Goal: Check status: Check status

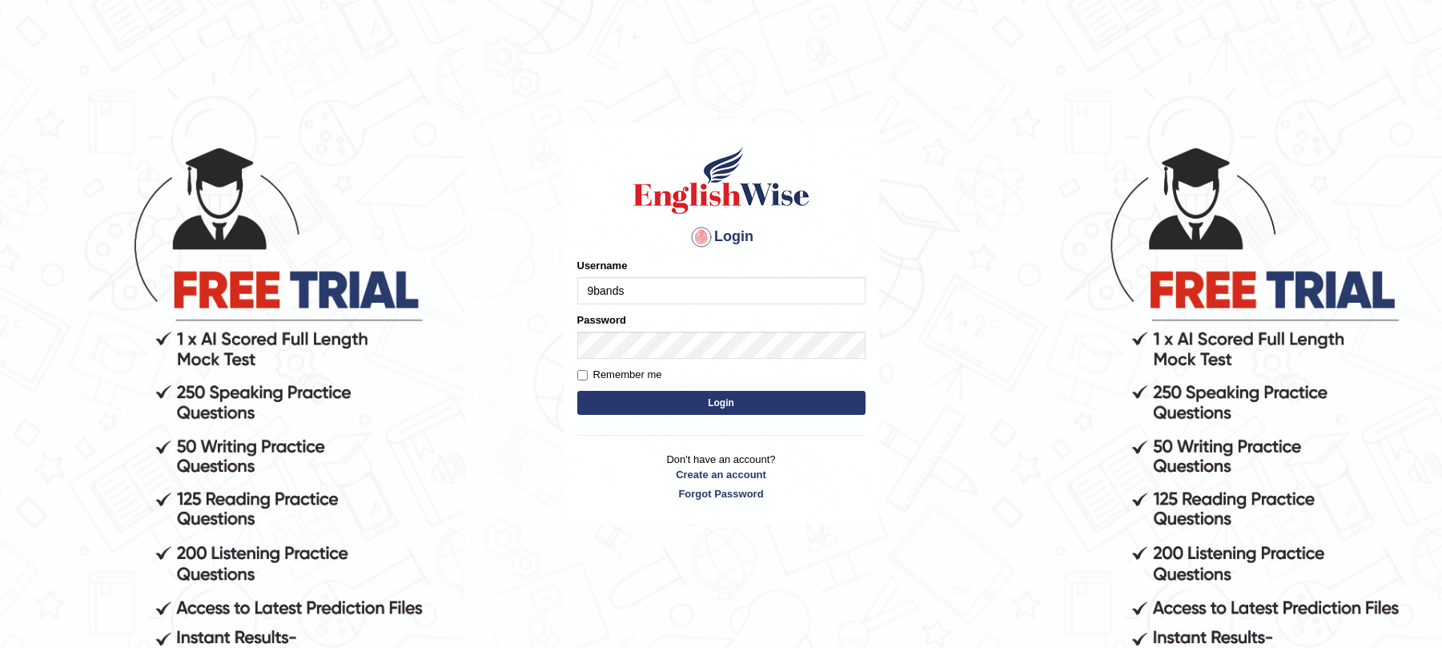
click at [695, 392] on button "Login" at bounding box center [721, 403] width 288 height 24
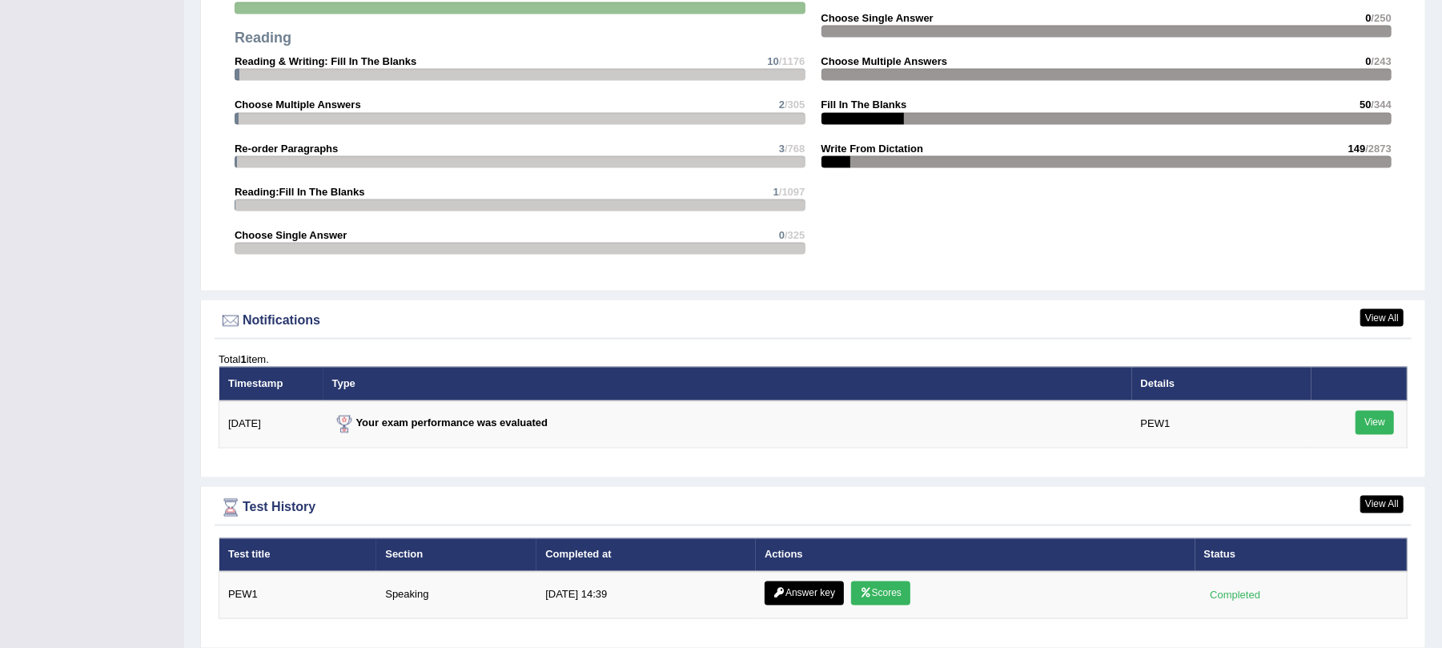
scroll to position [1816, 0]
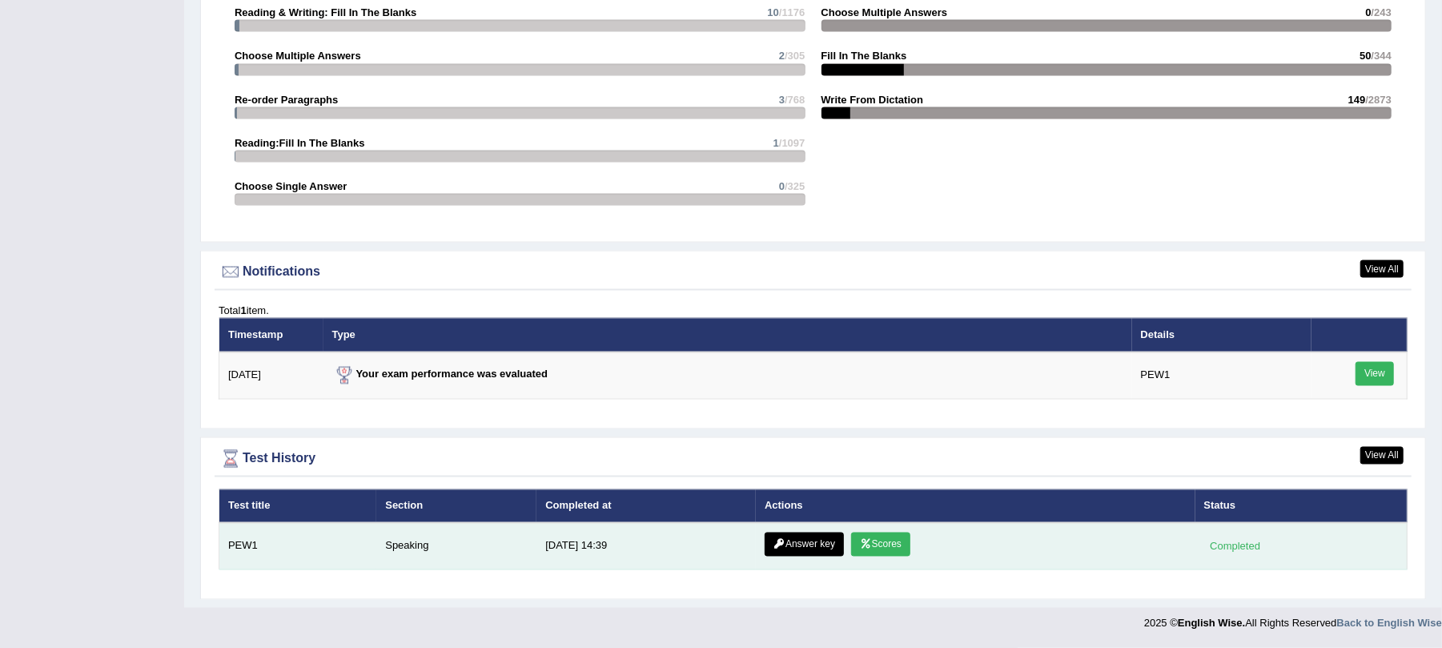
click at [868, 545] on link "Scores" at bounding box center [880, 545] width 59 height 24
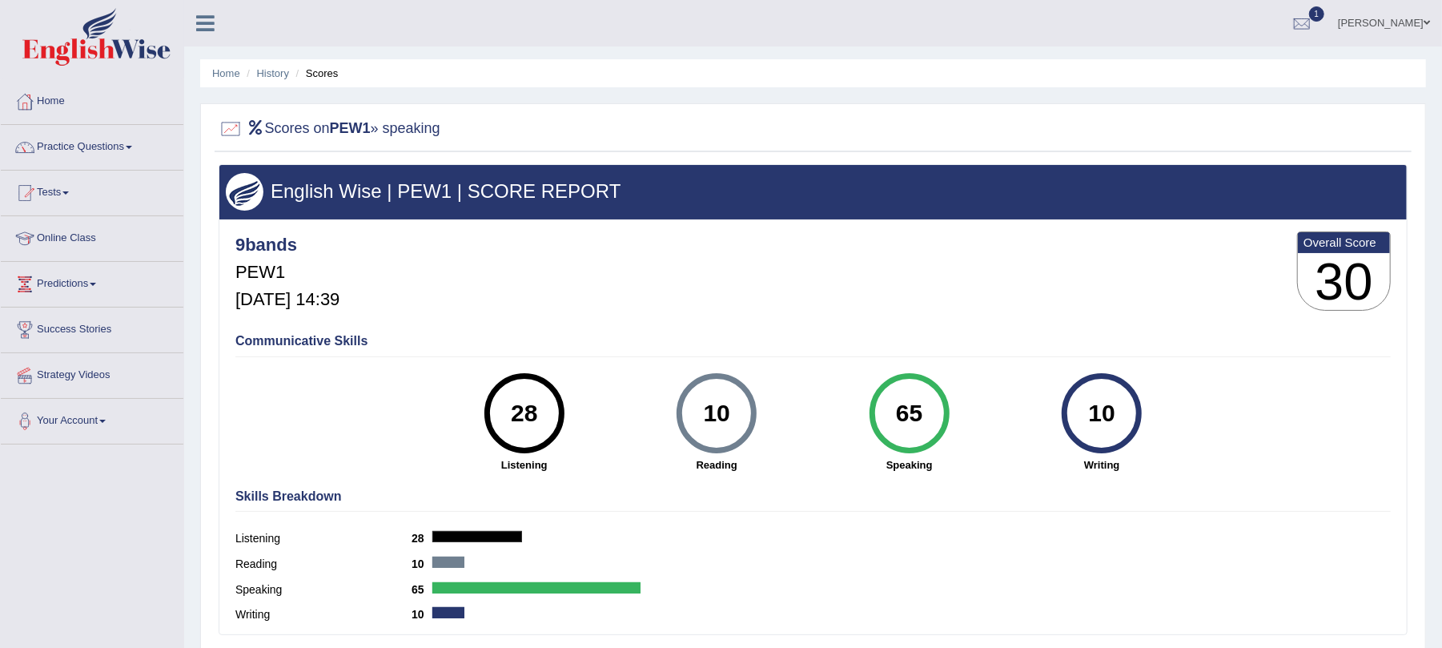
click at [59, 96] on link "Home" at bounding box center [92, 99] width 183 height 40
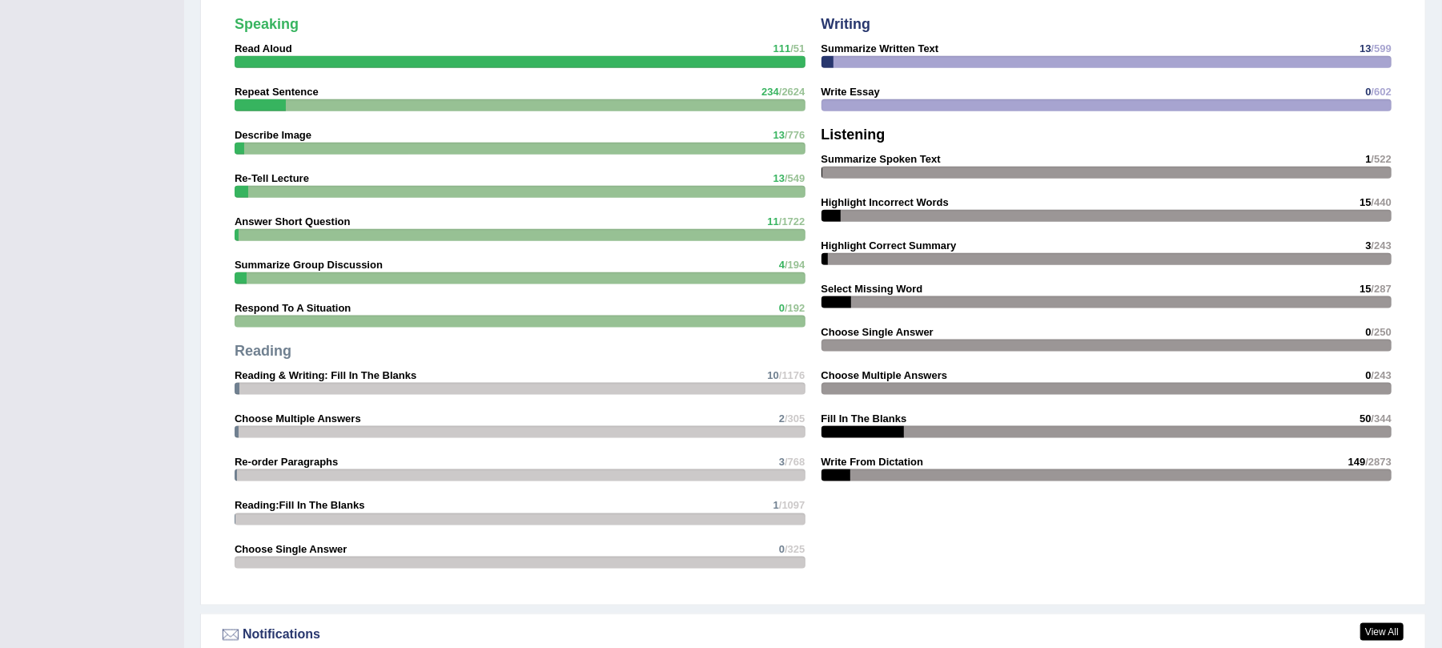
scroll to position [1708, 0]
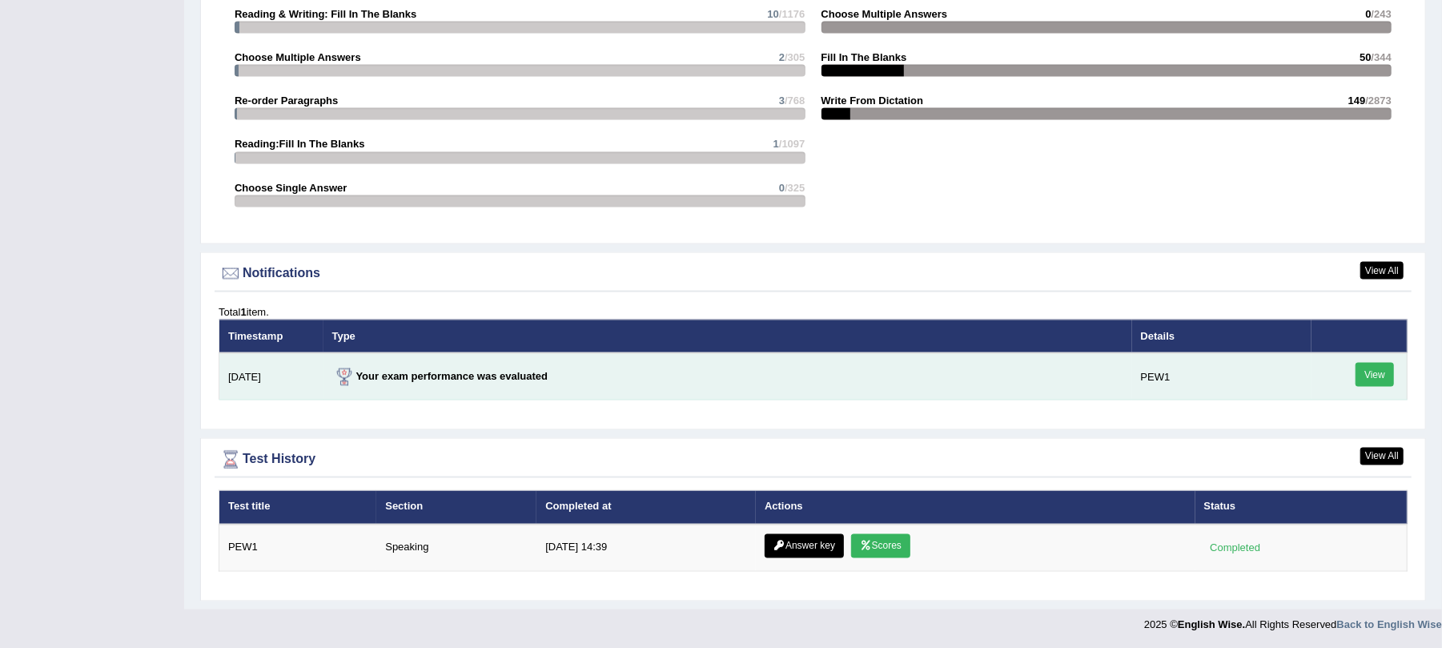
click at [1378, 372] on link "View" at bounding box center [1375, 375] width 38 height 24
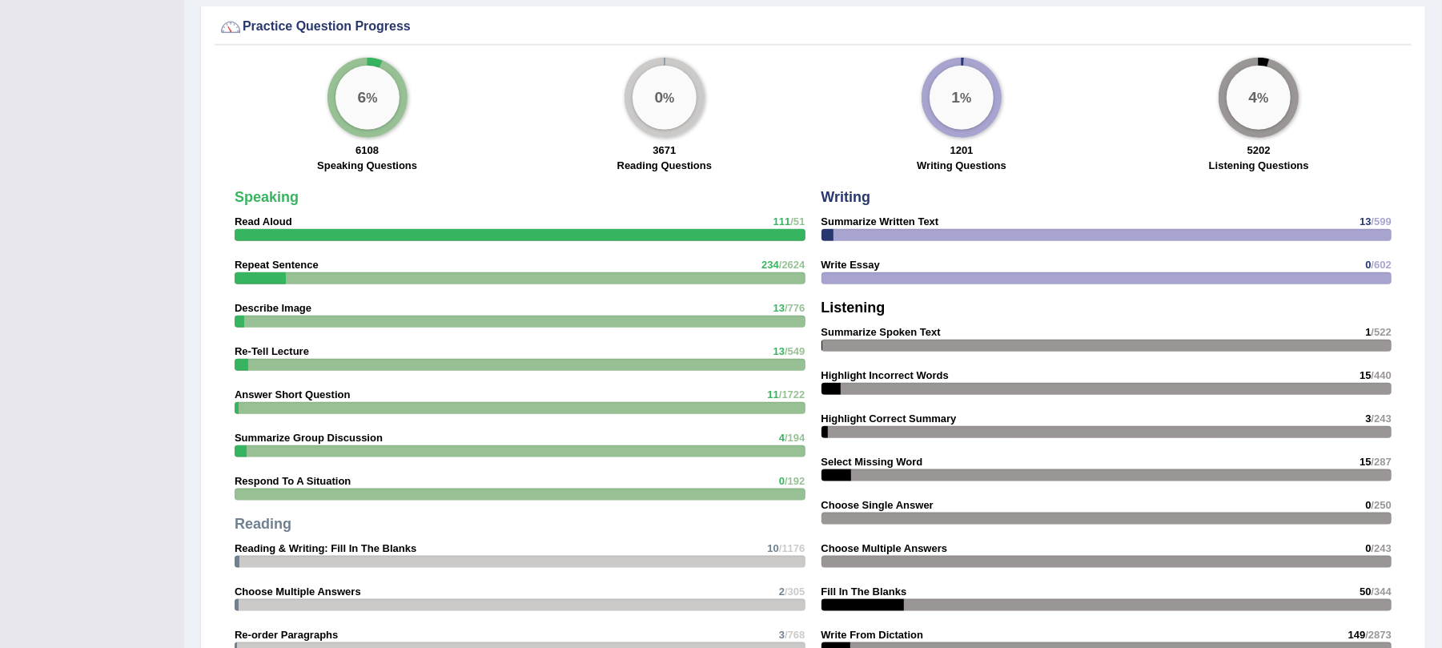
scroll to position [1683, 0]
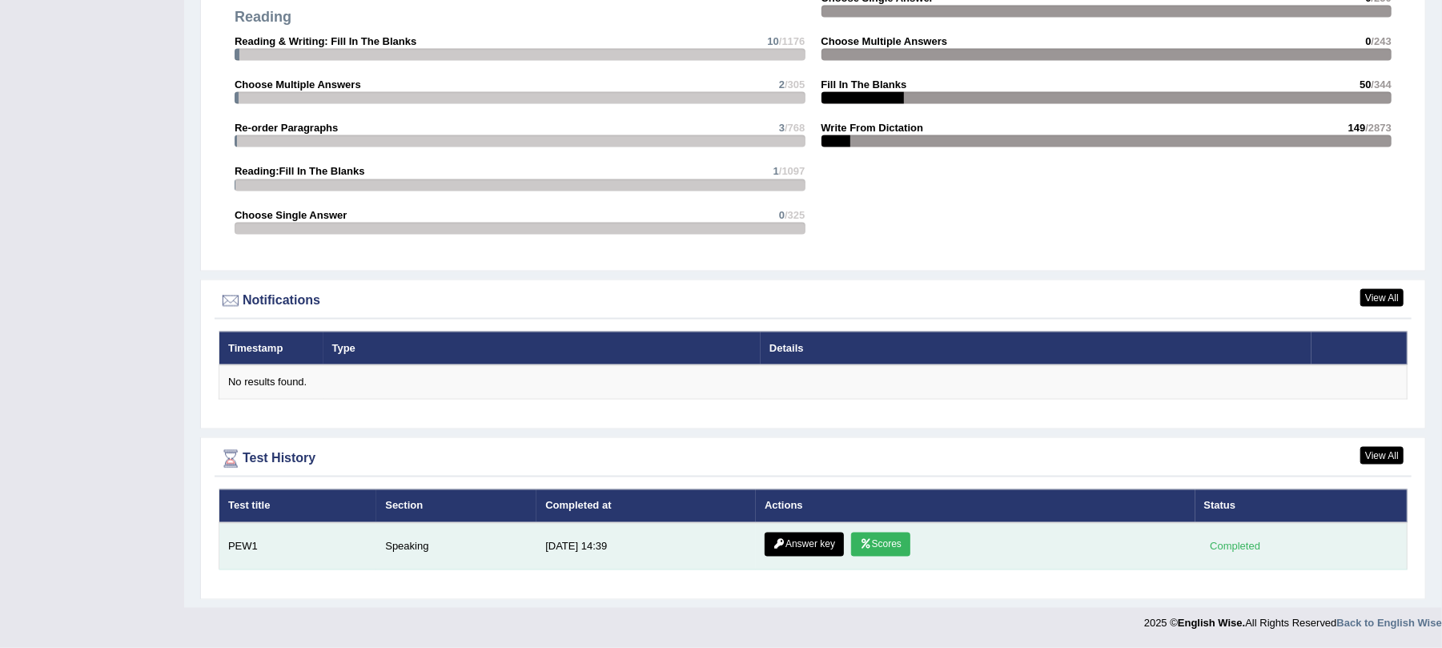
click at [881, 542] on link "Scores" at bounding box center [880, 545] width 59 height 24
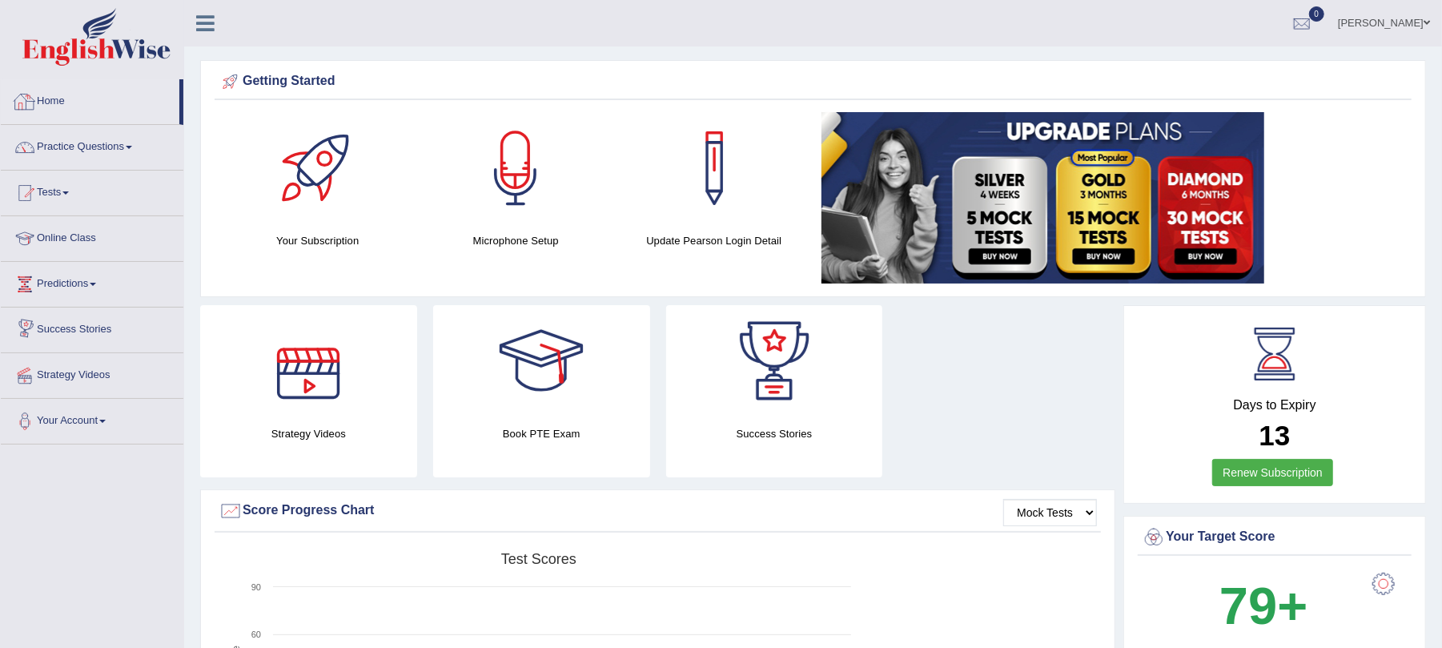
click at [66, 94] on link "Home" at bounding box center [90, 99] width 179 height 40
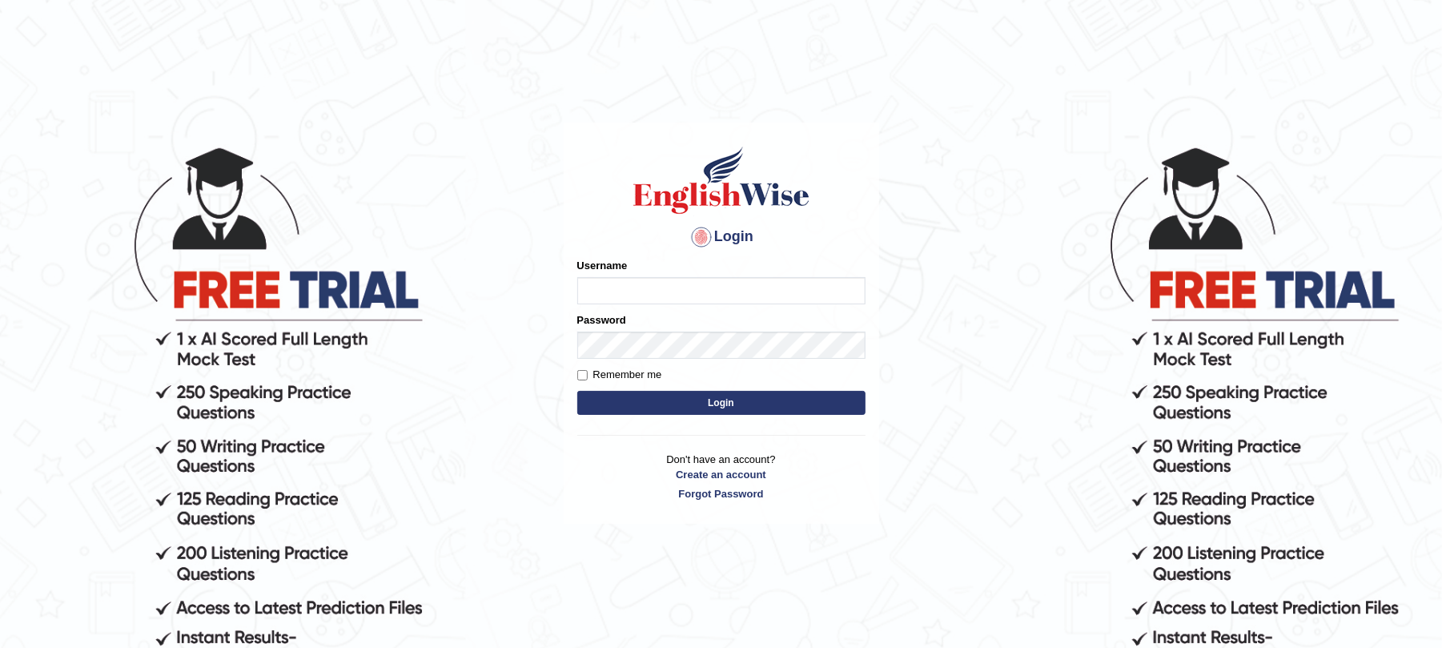
type input "9bands"
click at [843, 408] on button "Login" at bounding box center [721, 403] width 288 height 24
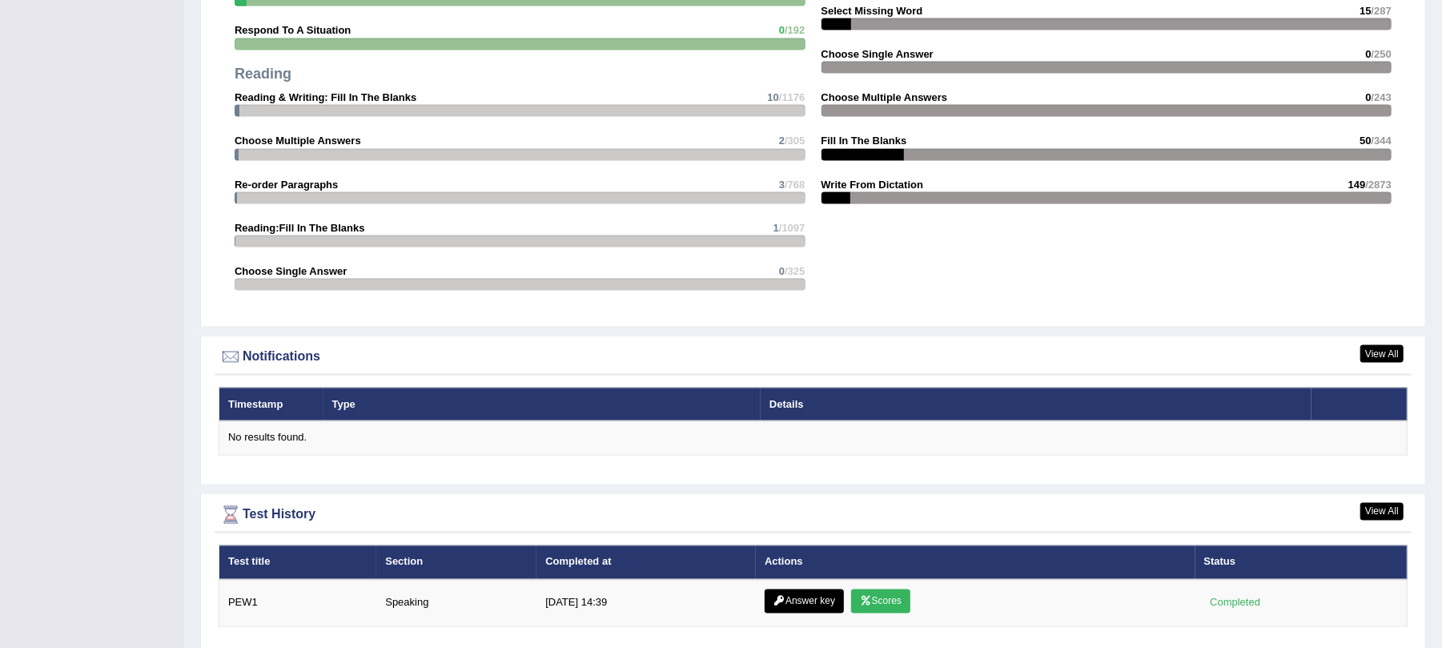
scroll to position [1788, 0]
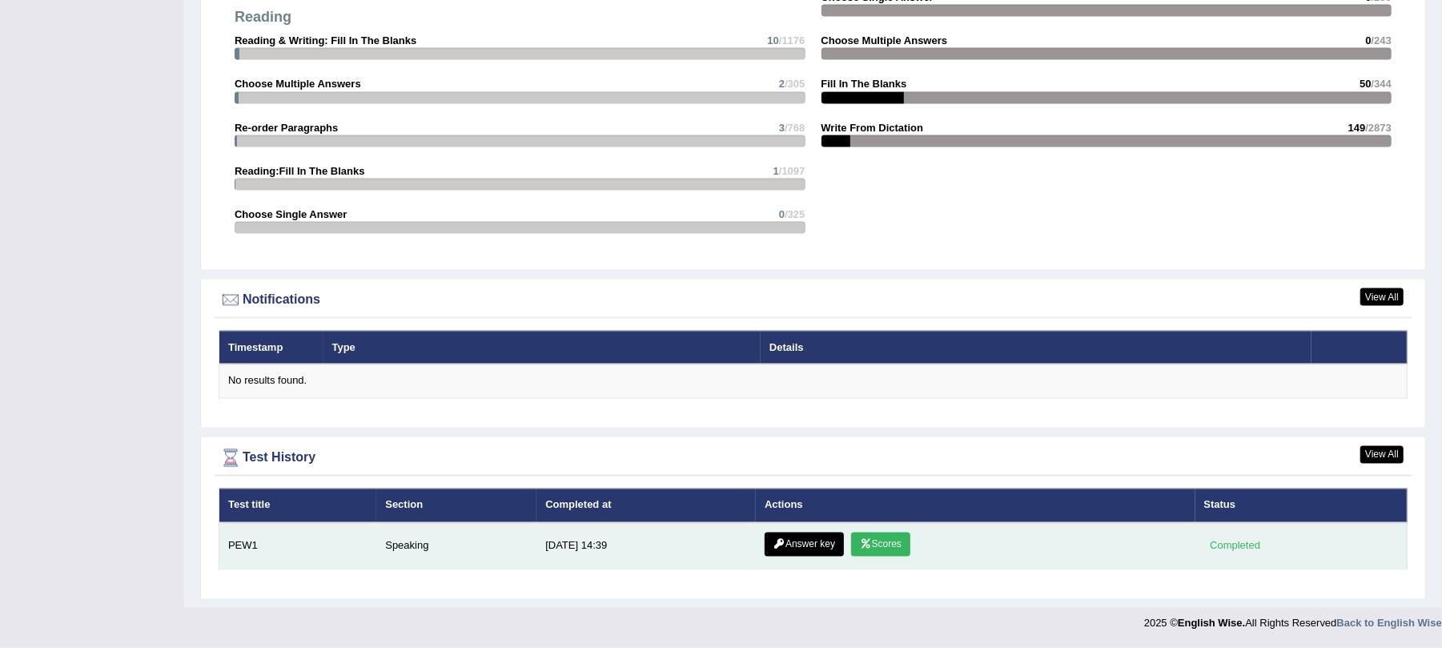
click at [873, 540] on link "Scores" at bounding box center [880, 545] width 59 height 24
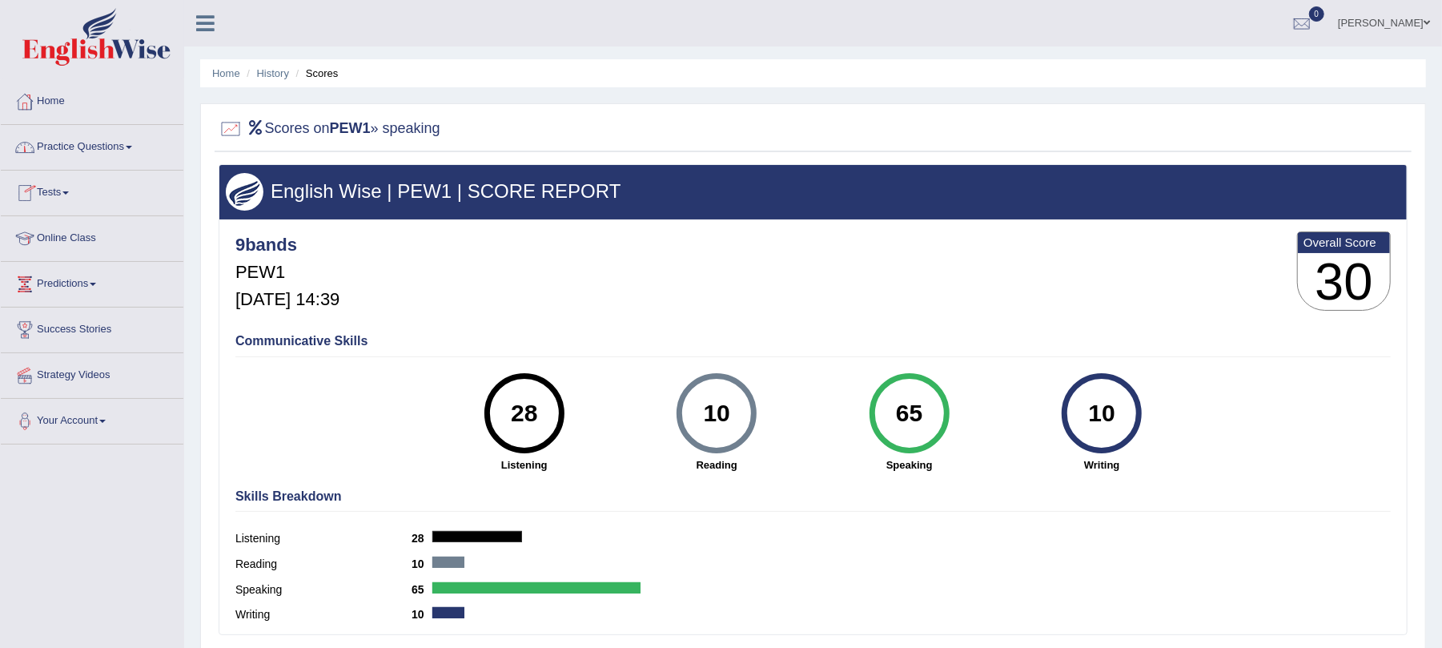
click at [49, 94] on link "Home" at bounding box center [92, 99] width 183 height 40
